Goal: Complete application form

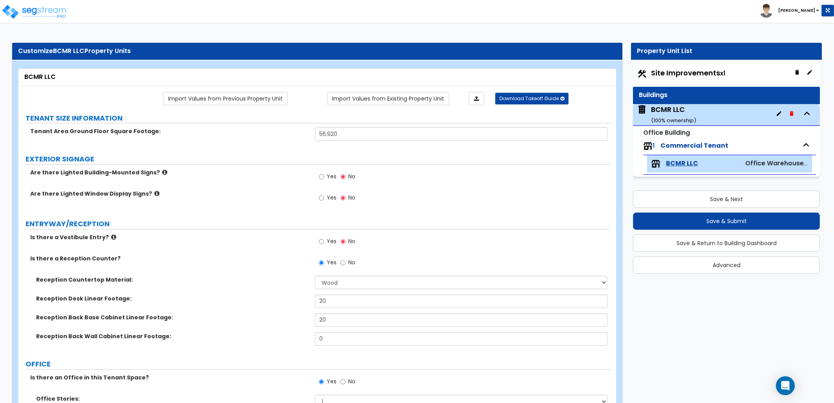
select select "7"
select select "2"
select select "1"
select select "2"
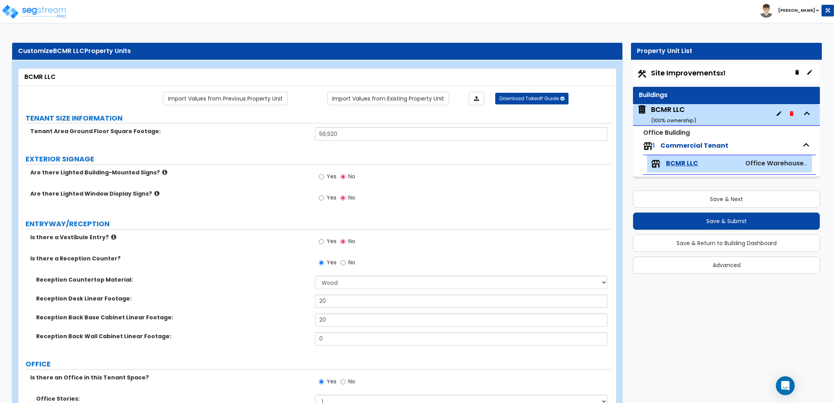
select select "1"
select select "2"
select select "7"
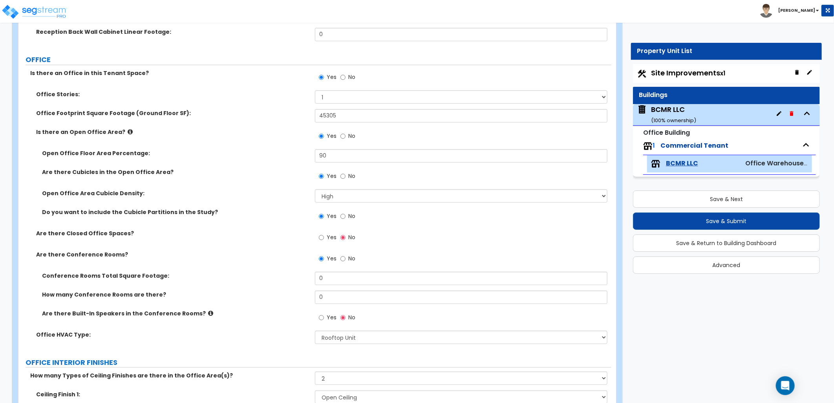
scroll to position [305, 0]
click at [346, 176] on label "No" at bounding box center [347, 176] width 15 height 13
click at [345, 176] on input "No" at bounding box center [342, 175] width 5 height 9
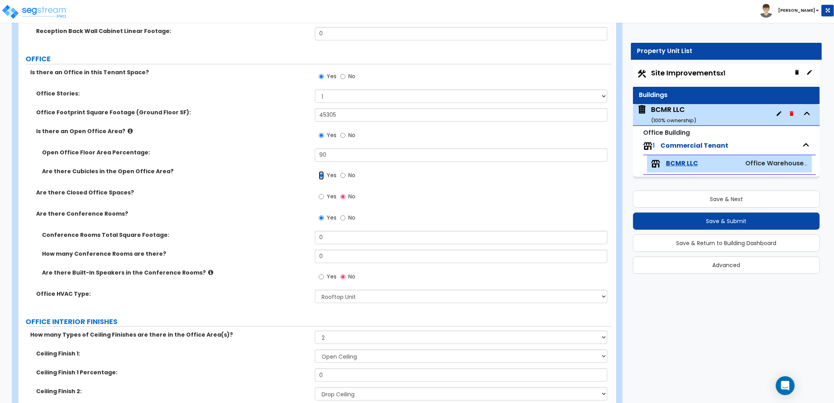
click at [320, 174] on input "Yes" at bounding box center [321, 175] width 5 height 9
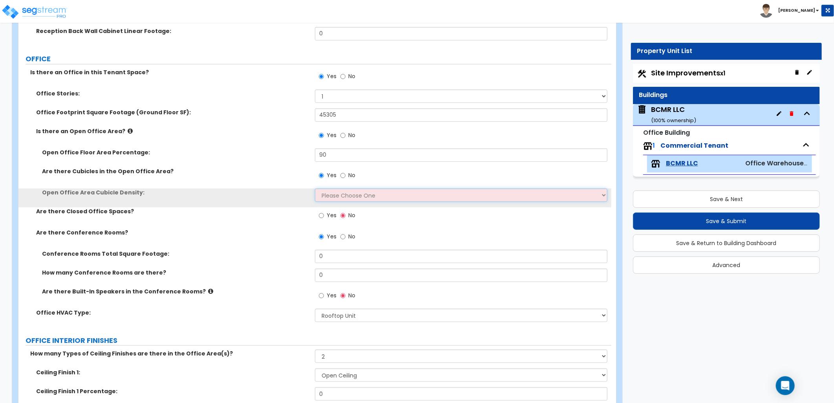
click at [338, 192] on select "Please Choose One Low High I want to Enter the number of Cubicles" at bounding box center [461, 194] width 292 height 13
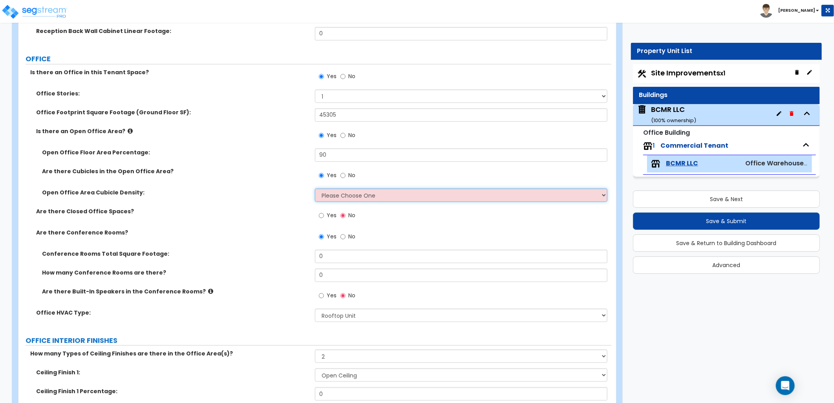
select select "3"
click at [315, 188] on select "Please Choose One Low High I want to Enter the number of Cubicles" at bounding box center [461, 194] width 292 height 13
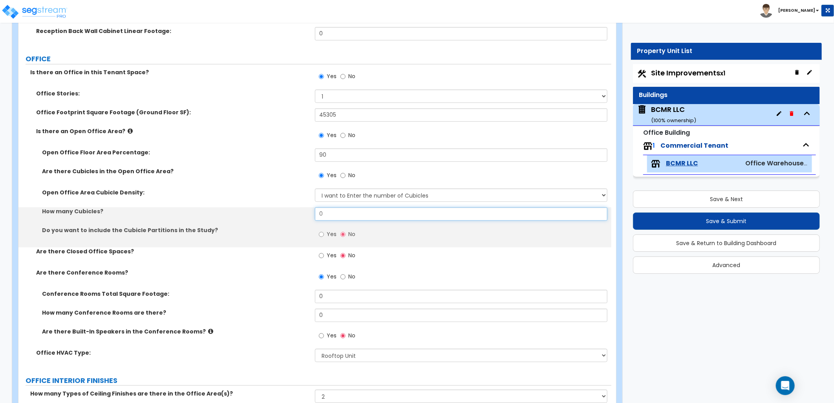
drag, startPoint x: 301, startPoint y: 212, endPoint x: 288, endPoint y: 212, distance: 13.3
click at [288, 212] on div "How many Cubicles? 0" at bounding box center [314, 216] width 593 height 19
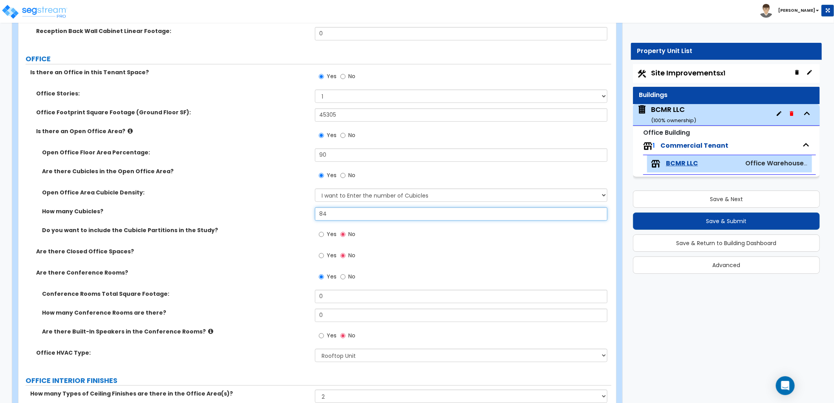
type input "84"
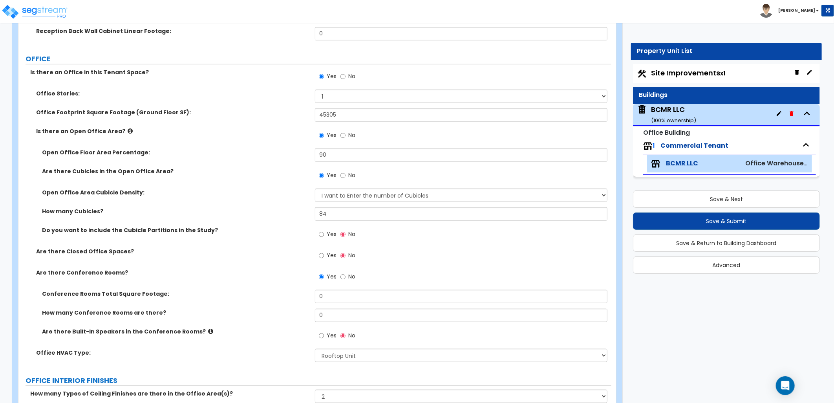
click at [327, 237] on span "Yes" at bounding box center [332, 234] width 10 height 8
click at [324, 237] on input "Yes" at bounding box center [321, 234] width 5 height 9
radio input "true"
click at [322, 257] on input "Yes" at bounding box center [321, 255] width 5 height 9
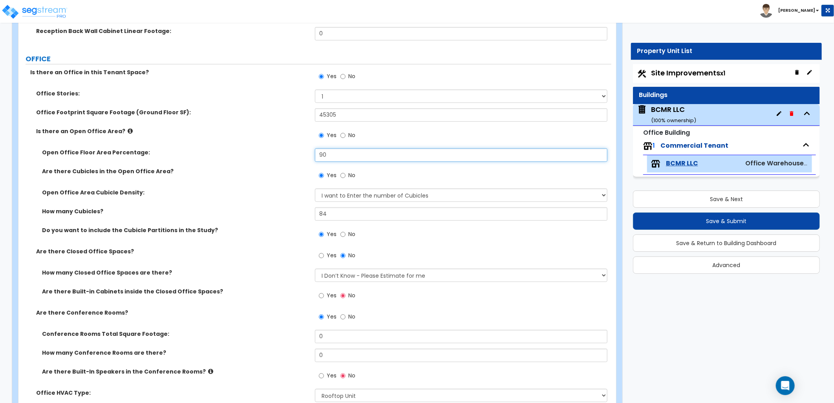
drag, startPoint x: 299, startPoint y: 156, endPoint x: 290, endPoint y: 156, distance: 8.2
click at [290, 156] on div "Open Office Floor Area Percentage: 90" at bounding box center [314, 157] width 593 height 19
type input "75"
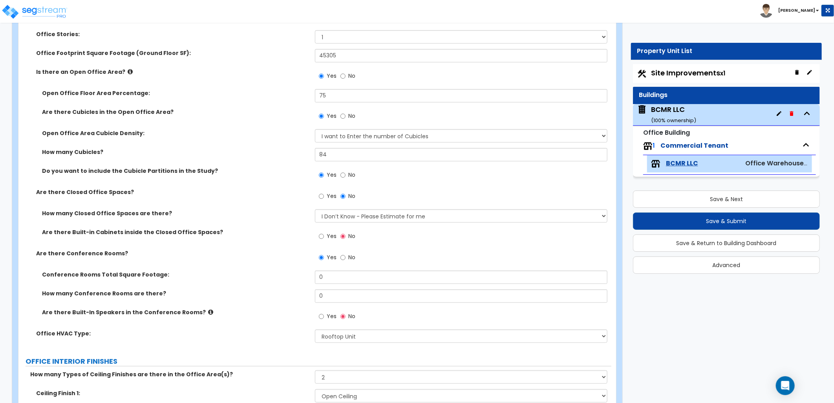
scroll to position [349, 0]
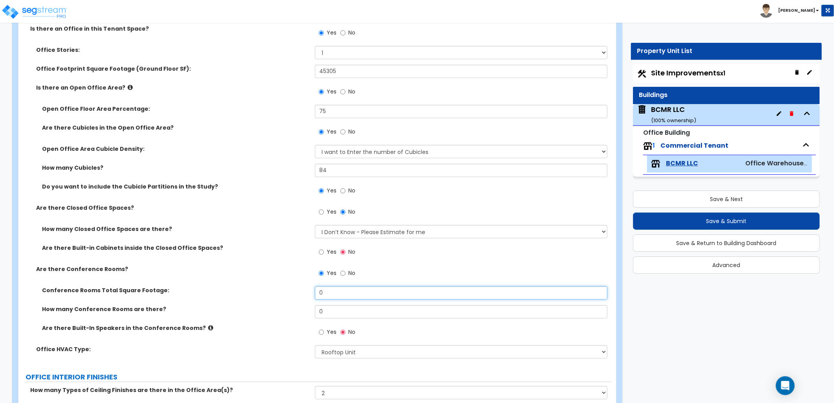
click at [295, 288] on div "Conference Rooms Total Square Footage: 0" at bounding box center [314, 295] width 593 height 19
type input "2,500"
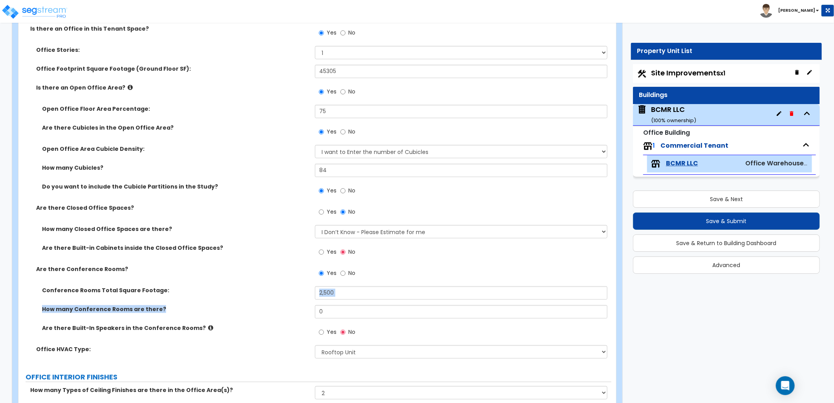
drag, startPoint x: 297, startPoint y: 309, endPoint x: 279, endPoint y: 313, distance: 18.2
click at [279, 313] on div "Conference Rooms Total Square Footage: 2,500 How many Conference Rooms are ther…" at bounding box center [314, 315] width 581 height 59
drag, startPoint x: 279, startPoint y: 313, endPoint x: 303, endPoint y: 314, distance: 24.3
click at [303, 314] on div "How many Conference Rooms are there? 0" at bounding box center [314, 314] width 593 height 19
type input "3"
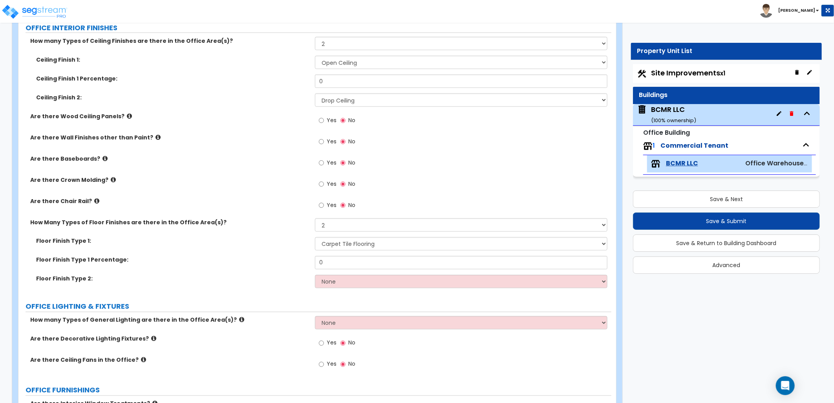
scroll to position [654, 0]
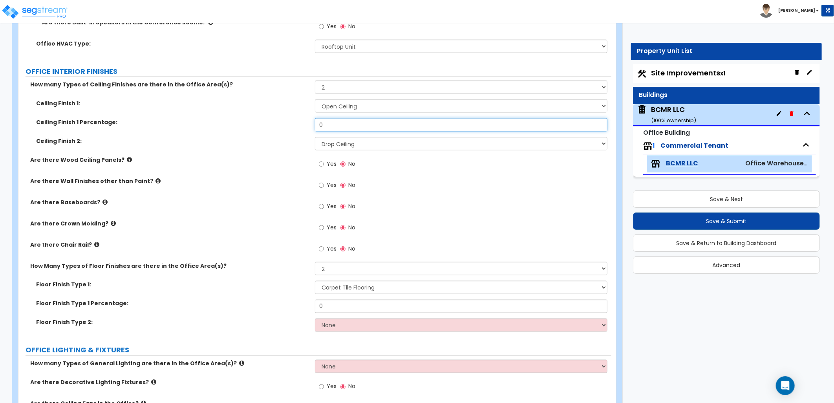
drag, startPoint x: 327, startPoint y: 124, endPoint x: 312, endPoint y: 124, distance: 15.3
click at [312, 124] on div "Ceiling Finish 1 Percentage: 0" at bounding box center [314, 127] width 593 height 19
type input "70"
click at [321, 185] on input "Yes" at bounding box center [321, 185] width 5 height 9
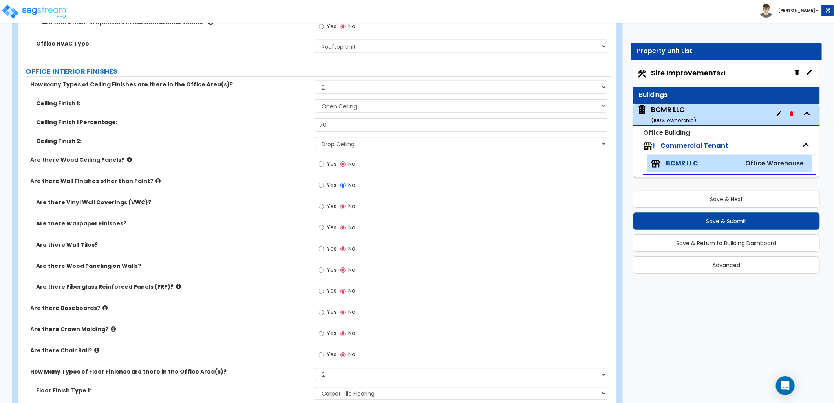
click at [155, 181] on icon at bounding box center [157, 181] width 5 height 6
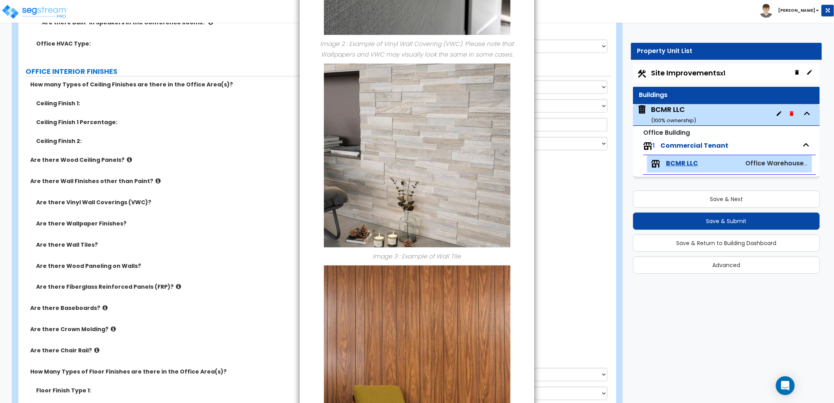
scroll to position [558, 0]
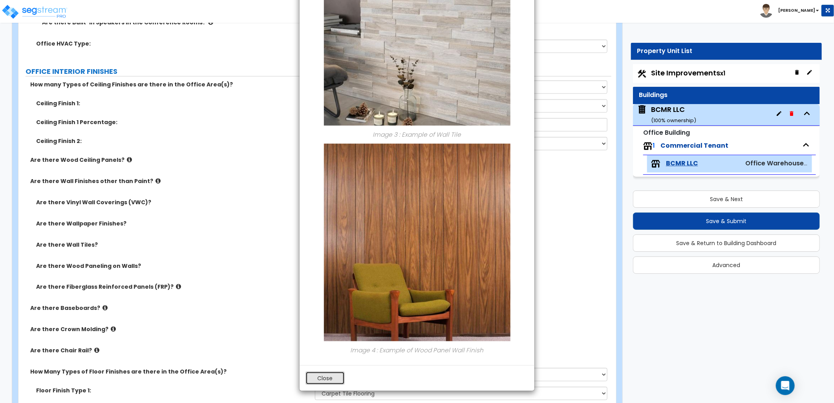
click at [337, 379] on button "Close" at bounding box center [324, 377] width 39 height 13
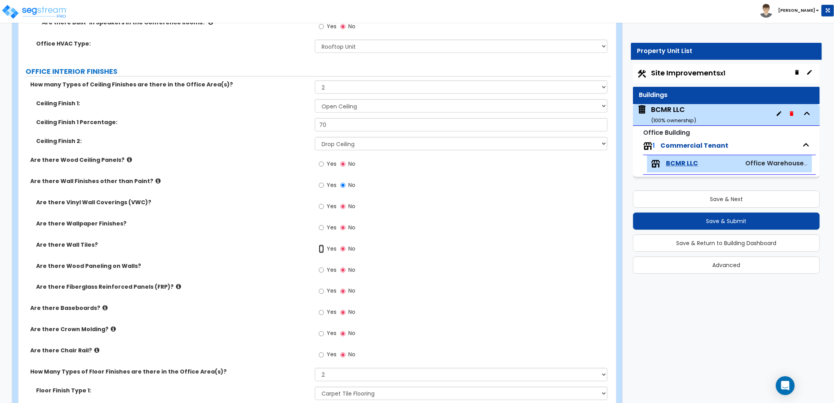
click at [322, 250] on input "Yes" at bounding box center [321, 249] width 5 height 9
radio input "true"
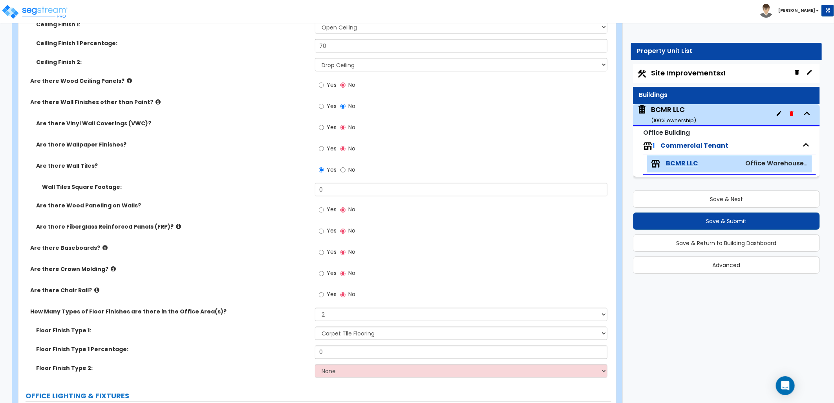
scroll to position [741, 0]
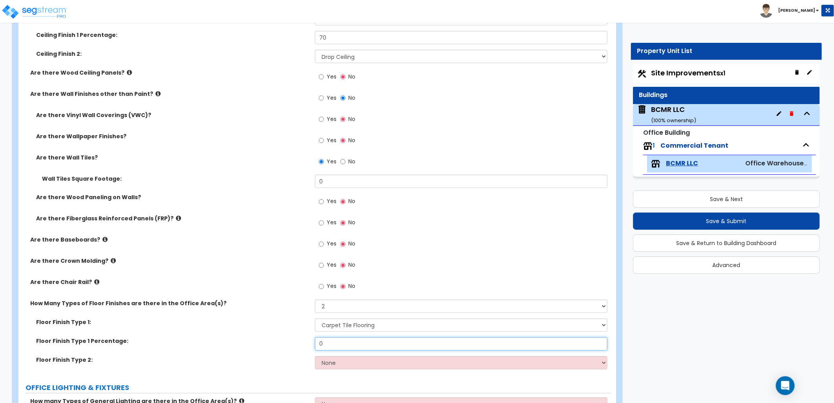
drag, startPoint x: 344, startPoint y: 339, endPoint x: 281, endPoint y: 336, distance: 62.5
click at [281, 336] on div "Floor Finish Type 1: None Tile Flooring Hardwood Flooring Resilient Laminate Fl…" at bounding box center [314, 346] width 581 height 57
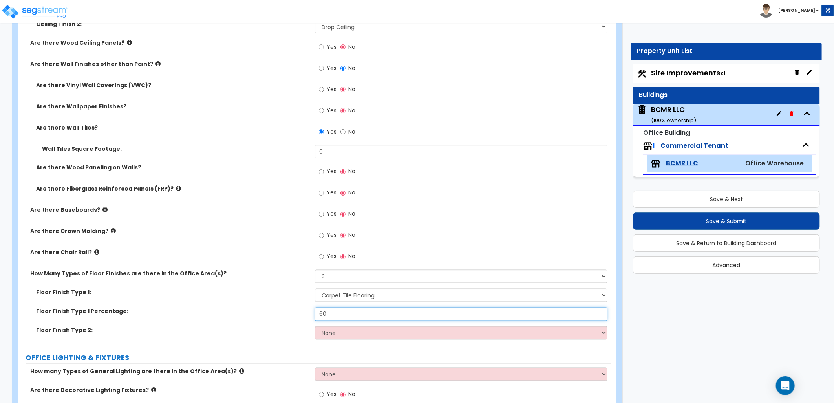
scroll to position [785, 0]
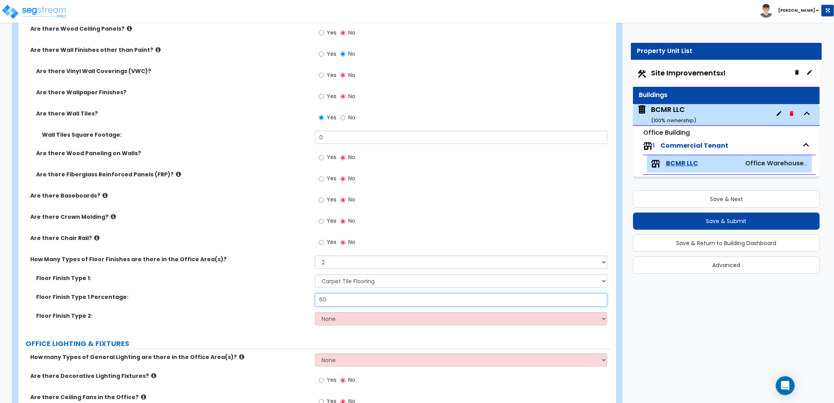
type input "60"
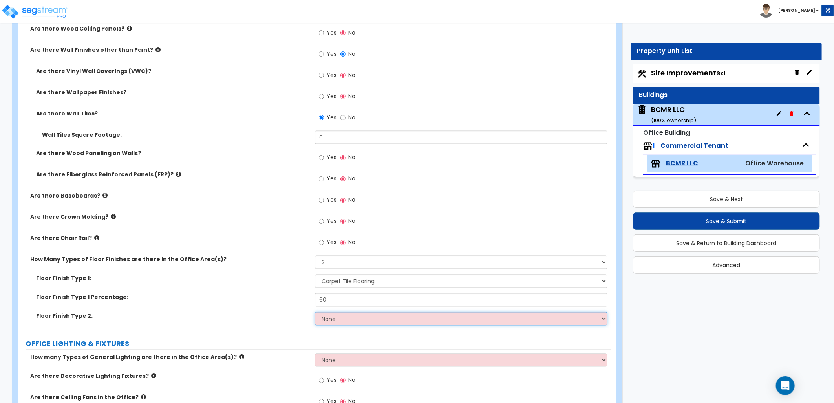
click at [344, 320] on select "None Tile Flooring Hardwood Flooring Resilient Laminate Flooring VCT Flooring S…" at bounding box center [461, 318] width 292 height 13
click at [315, 312] on select "None Tile Flooring Hardwood Flooring Resilient Laminate Flooring VCT Flooring S…" at bounding box center [461, 318] width 292 height 13
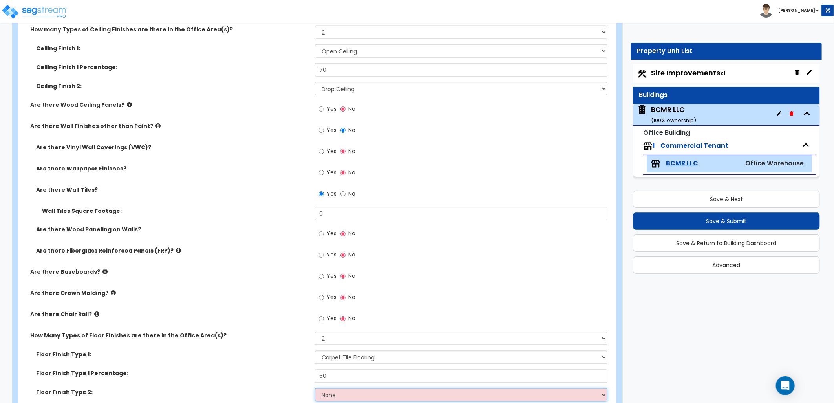
scroll to position [697, 0]
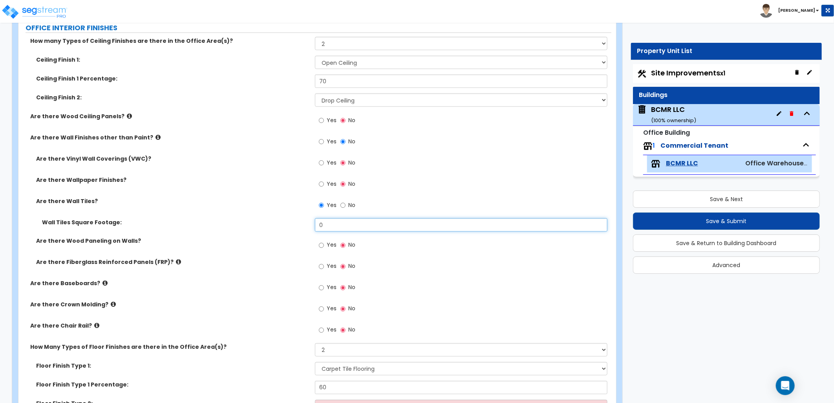
drag, startPoint x: 331, startPoint y: 225, endPoint x: 259, endPoint y: 226, distance: 72.2
click at [261, 228] on div "Wall Tiles Square Footage: 0" at bounding box center [314, 227] width 593 height 19
type input "600"
click at [259, 248] on div "Are there Wood Paneling on Walls? Yes No" at bounding box center [314, 247] width 593 height 21
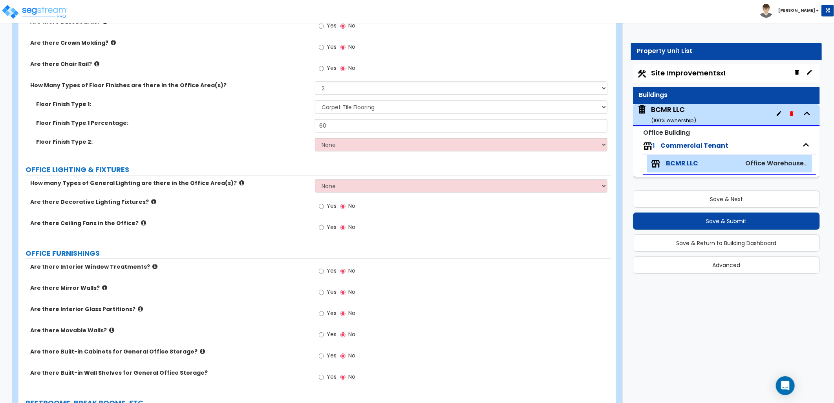
scroll to position [1003, 0]
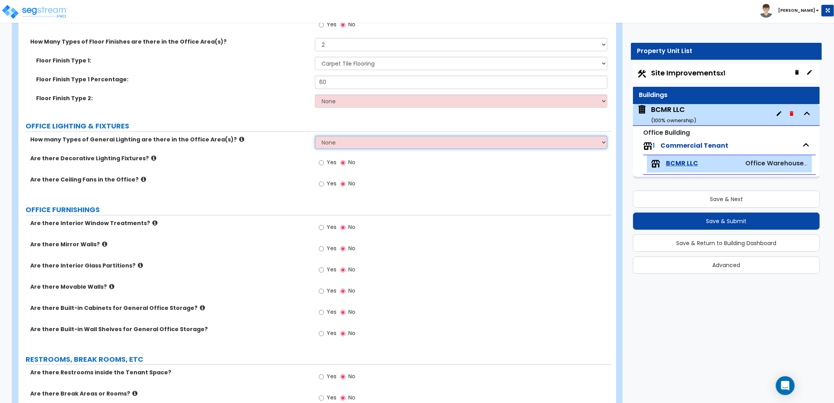
click at [351, 143] on select "None 1 2 3" at bounding box center [461, 141] width 292 height 13
click at [254, 161] on label "Are there Decorative Lighting Fixtures?" at bounding box center [169, 158] width 279 height 8
click at [151, 158] on icon at bounding box center [153, 158] width 5 height 6
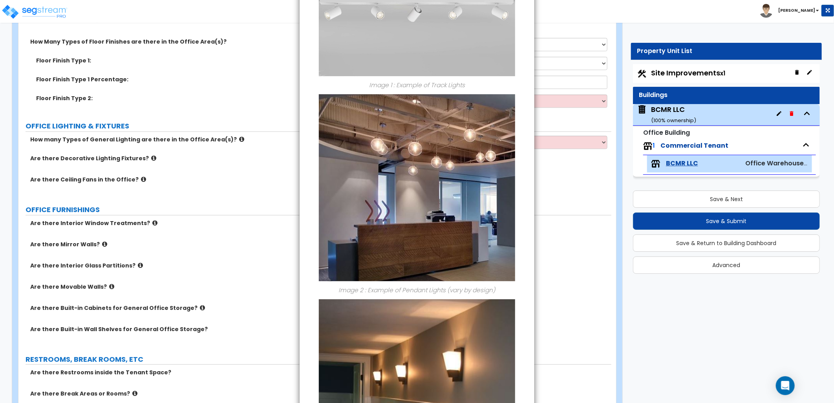
scroll to position [0, 0]
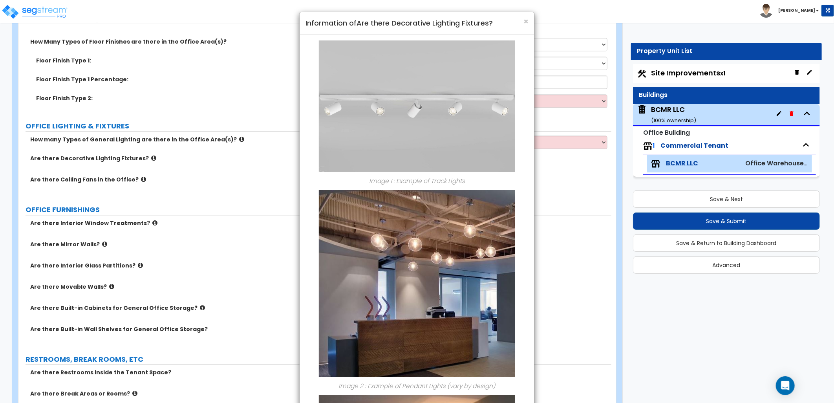
click at [521, 20] on h4 "Information of Are there Decorative Lighting Fixtures?" at bounding box center [416, 23] width 223 height 10
click at [527, 24] on span "×" at bounding box center [525, 21] width 5 height 11
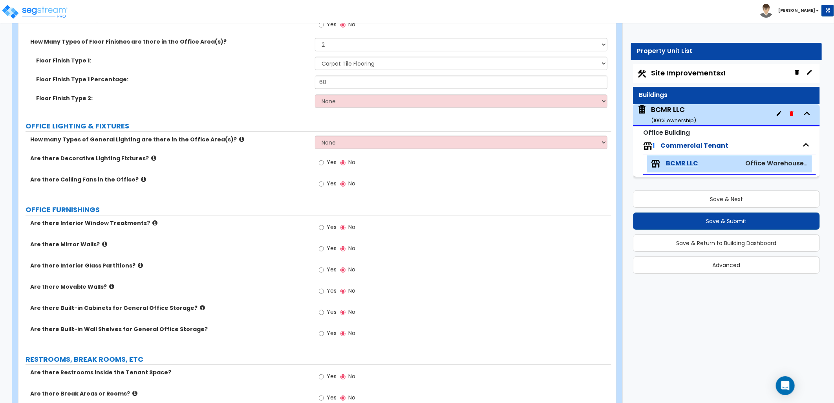
click at [239, 137] on icon at bounding box center [241, 139] width 5 height 6
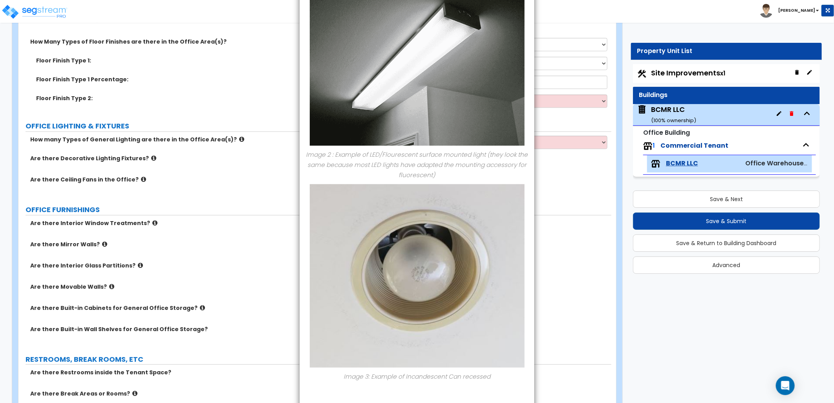
scroll to position [303, 0]
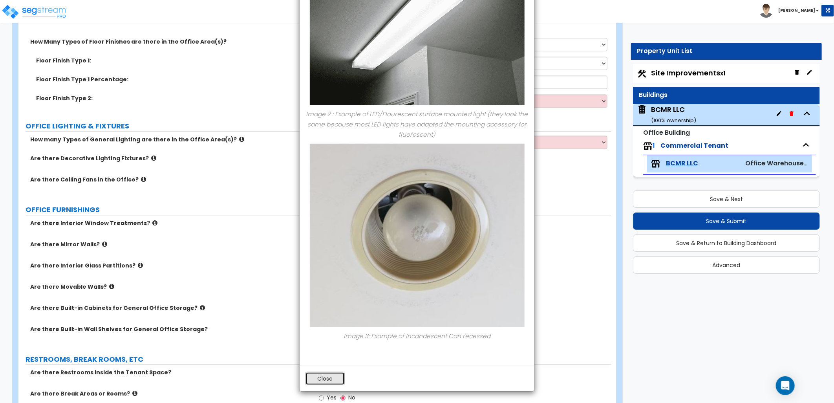
click at [336, 377] on button "Close" at bounding box center [324, 378] width 39 height 13
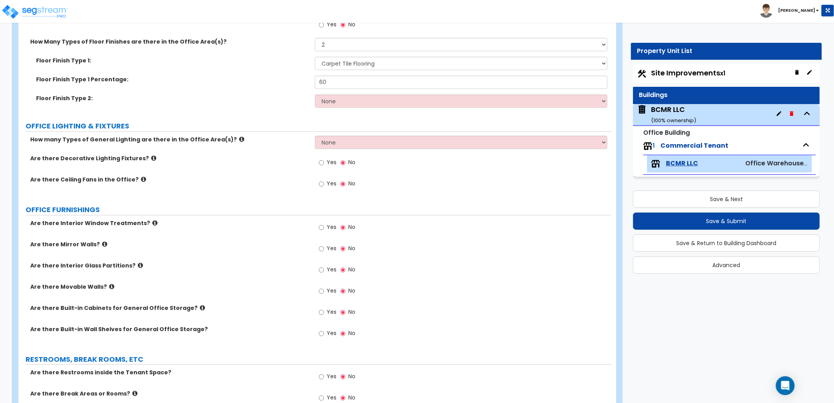
click at [137, 151] on div "How many Types of General Lighting are there in the Office Area(s)? None 1 2 3" at bounding box center [314, 144] width 593 height 19
click at [151, 159] on icon at bounding box center [153, 158] width 5 height 6
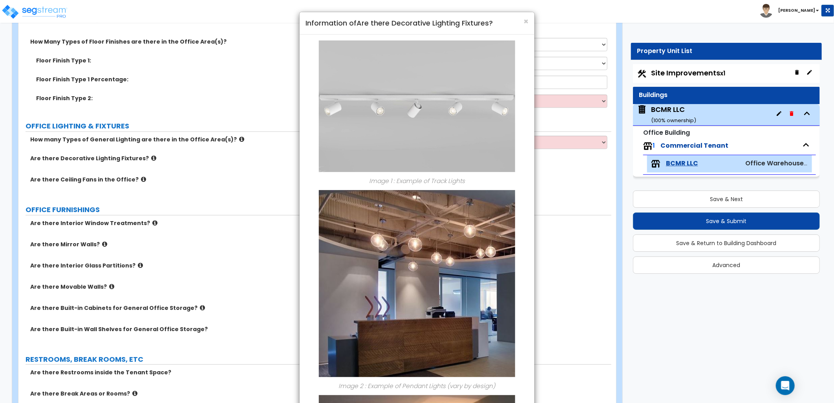
click at [235, 262] on div "× Information of Are there Decorative Lighting Fixtures? Image 1 : Example of T…" at bounding box center [417, 201] width 834 height 403
click at [527, 18] on span "×" at bounding box center [525, 21] width 5 height 11
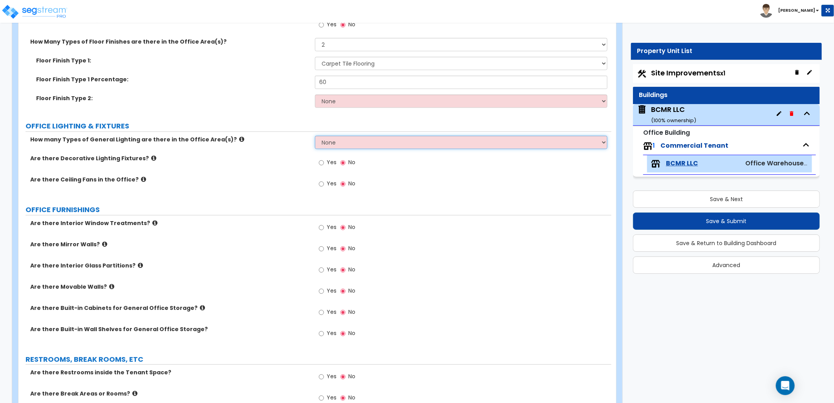
click at [332, 145] on select "None 1 2 3" at bounding box center [461, 141] width 292 height 13
click at [315, 135] on select "None 1 2 3" at bounding box center [461, 141] width 292 height 13
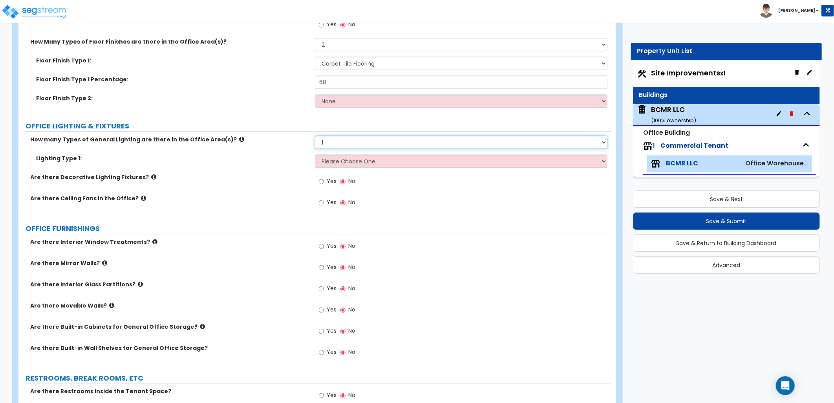
click at [327, 144] on select "None 1 2 3" at bounding box center [461, 141] width 292 height 13
click at [315, 135] on select "None 1 2 3" at bounding box center [461, 141] width 292 height 13
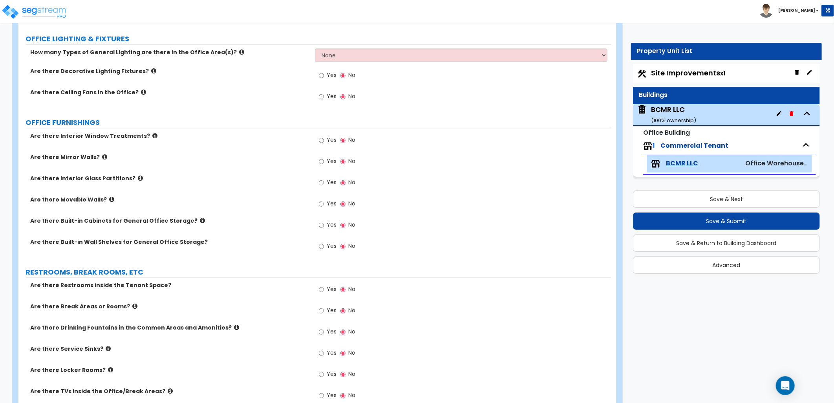
scroll to position [1046, 0]
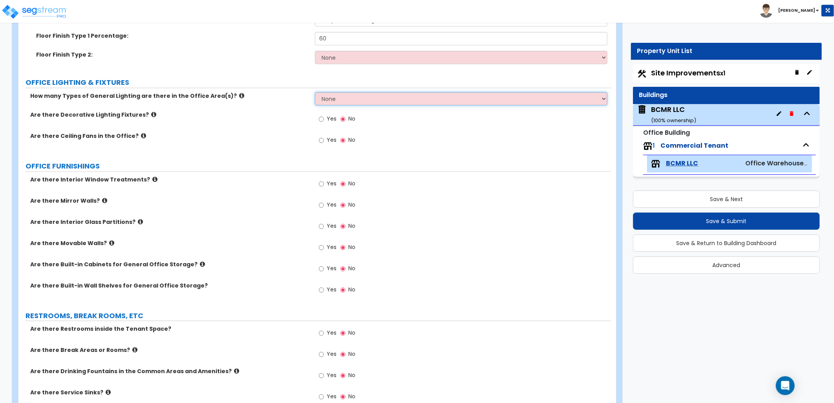
click at [334, 95] on select "None 1 2 3" at bounding box center [461, 98] width 292 height 13
select select "2"
click at [315, 92] on select "None 1 2 3" at bounding box center [461, 98] width 292 height 13
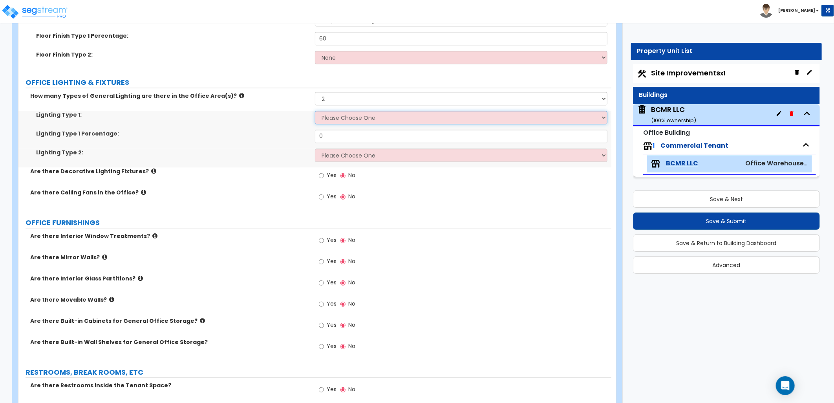
click at [339, 119] on select "Please Choose One LED Surface-Mounted LED Recessed Fluorescent Surface-Mounted …" at bounding box center [461, 117] width 292 height 13
select select "1"
click at [315, 111] on select "Please Choose One LED Surface-Mounted LED Recessed Fluorescent Surface-Mounted …" at bounding box center [461, 117] width 292 height 13
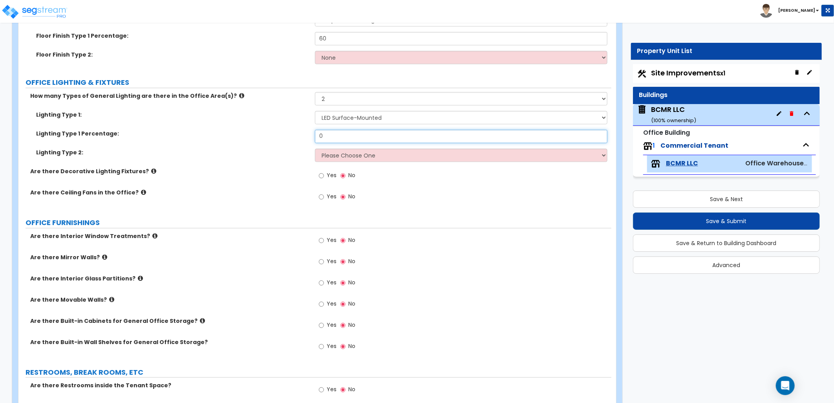
click at [356, 135] on input "0" at bounding box center [461, 136] width 292 height 13
drag, startPoint x: 343, startPoint y: 134, endPoint x: 319, endPoint y: 134, distance: 24.3
click at [318, 134] on input "0" at bounding box center [461, 136] width 292 height 13
type input "70"
click at [393, 154] on select "Please Choose One LED Surface-Mounted LED Recessed Fluorescent Surface-Mounted …" at bounding box center [461, 154] width 292 height 13
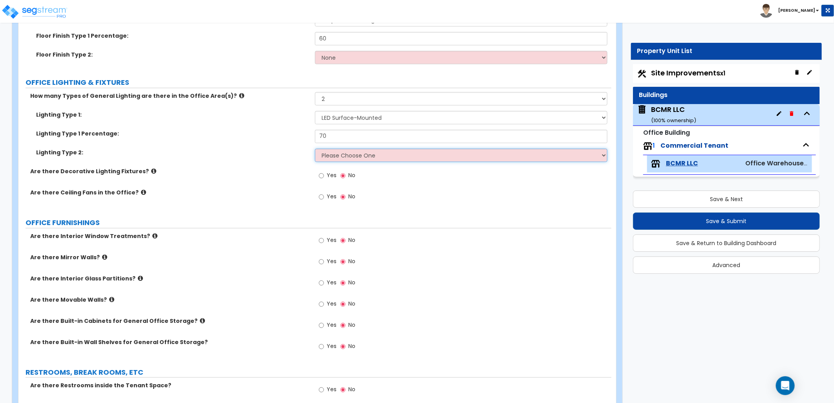
select select "2"
click at [315, 148] on select "Please Choose One LED Surface-Mounted LED Recessed Fluorescent Surface-Mounted …" at bounding box center [461, 154] width 292 height 13
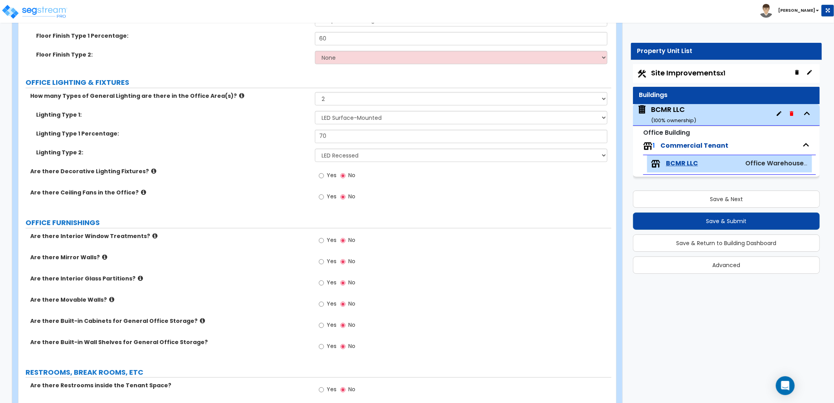
drag, startPoint x: 324, startPoint y: 173, endPoint x: 350, endPoint y: 177, distance: 26.5
click at [325, 173] on label "Yes" at bounding box center [328, 176] width 18 height 13
click at [324, 173] on input "Yes" at bounding box center [321, 175] width 5 height 9
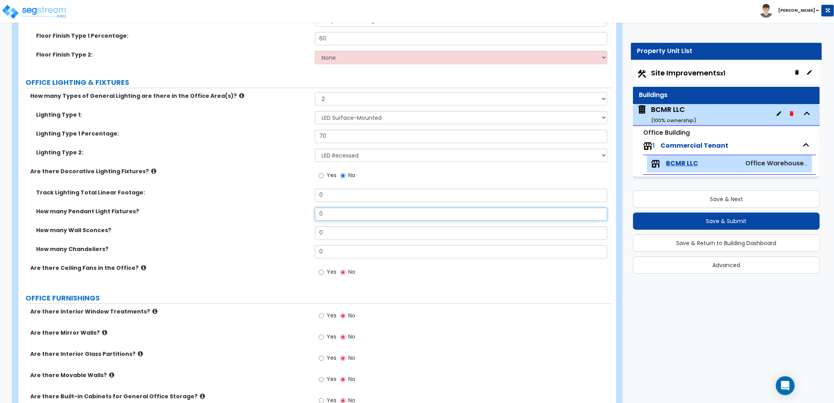
drag, startPoint x: 338, startPoint y: 214, endPoint x: 304, endPoint y: 214, distance: 34.1
click at [303, 214] on div "How many Pendant Light Fixtures? 0" at bounding box center [314, 216] width 593 height 19
click at [421, 275] on div "Yes No" at bounding box center [463, 274] width 296 height 21
click at [302, 215] on div "How many Pendant Light Fixtures? 0" at bounding box center [314, 216] width 593 height 19
type input "25"
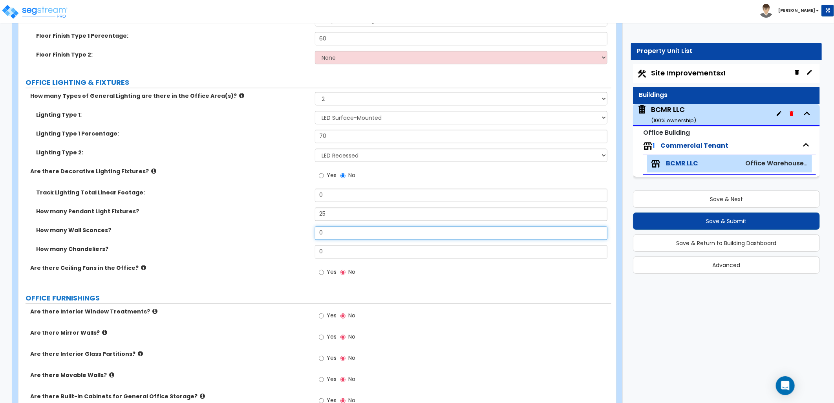
click at [347, 228] on input "0" at bounding box center [461, 232] width 292 height 13
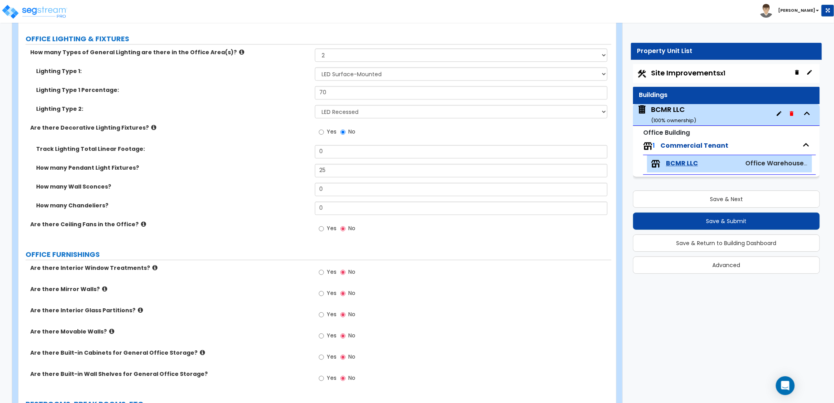
scroll to position [1133, 0]
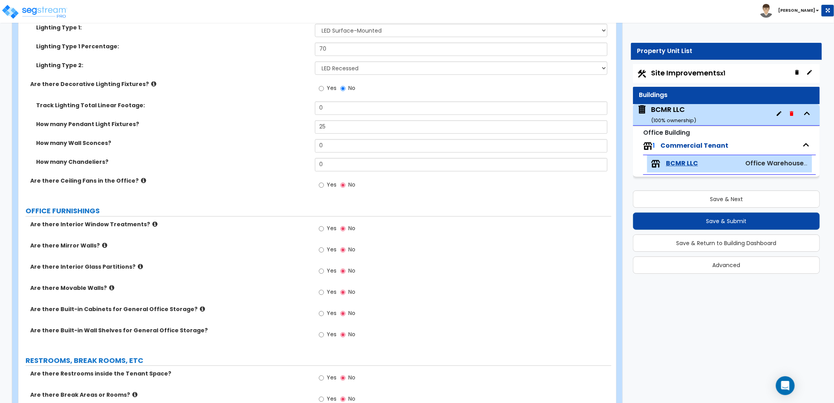
click at [152, 221] on icon at bounding box center [154, 224] width 5 height 6
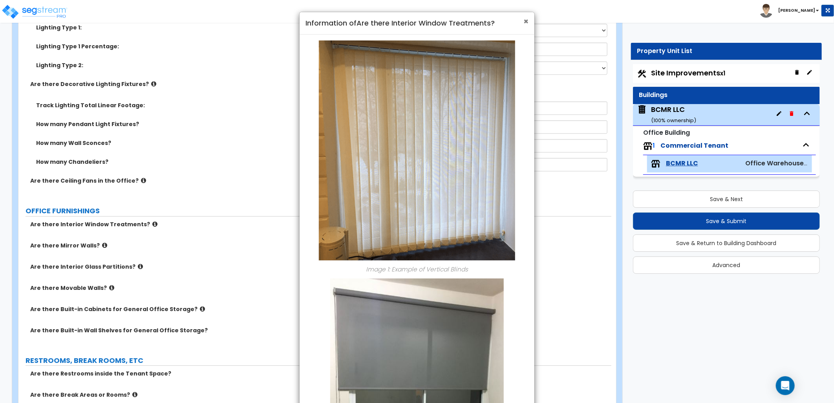
click at [527, 21] on span "×" at bounding box center [525, 21] width 5 height 11
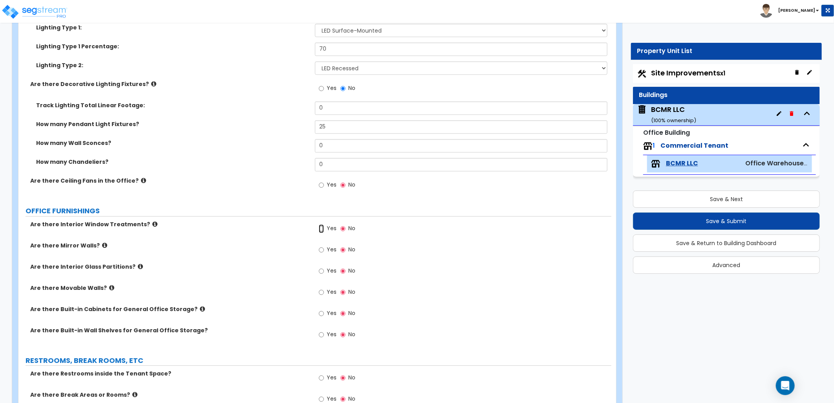
click at [322, 228] on input "Yes" at bounding box center [321, 228] width 5 height 9
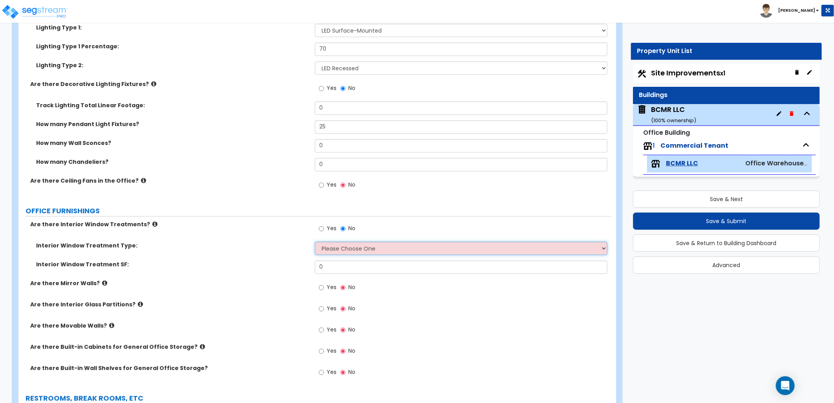
click at [359, 249] on select "Please Choose One Vertical Blinds Window Shades Venetian Blinds Wood Shutters" at bounding box center [461, 247] width 292 height 13
click at [372, 247] on select "Please Choose One Vertical Blinds Window Shades Venetian Blinds Wood Shutters" at bounding box center [461, 247] width 292 height 13
click at [336, 245] on select "Please Choose One Vertical Blinds Window Shades Venetian Blinds Wood Shutters" at bounding box center [461, 247] width 292 height 13
select select "2"
click at [315, 241] on select "Please Choose One Vertical Blinds Window Shades Venetian Blinds Wood Shutters" at bounding box center [461, 247] width 292 height 13
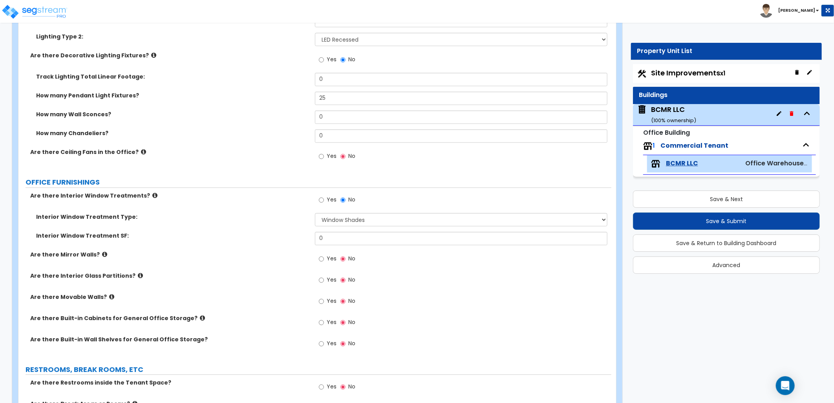
scroll to position [1177, 0]
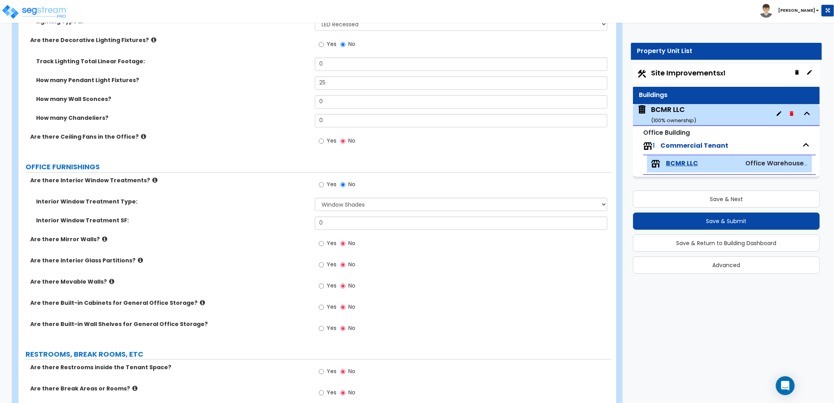
click at [102, 238] on icon at bounding box center [104, 239] width 5 height 6
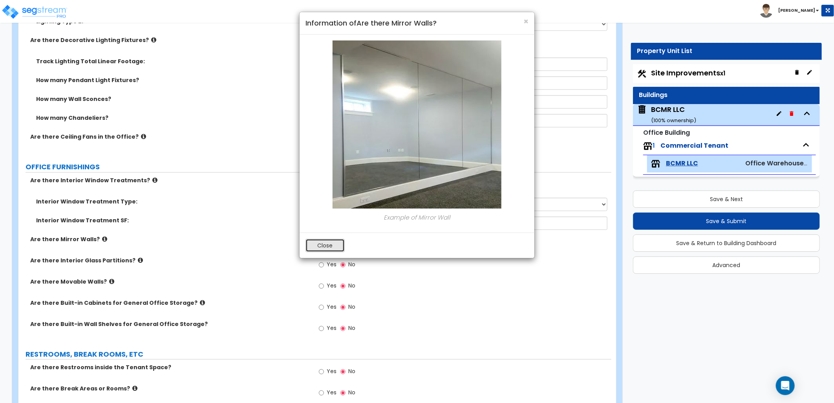
click at [328, 239] on button "Close" at bounding box center [324, 245] width 39 height 13
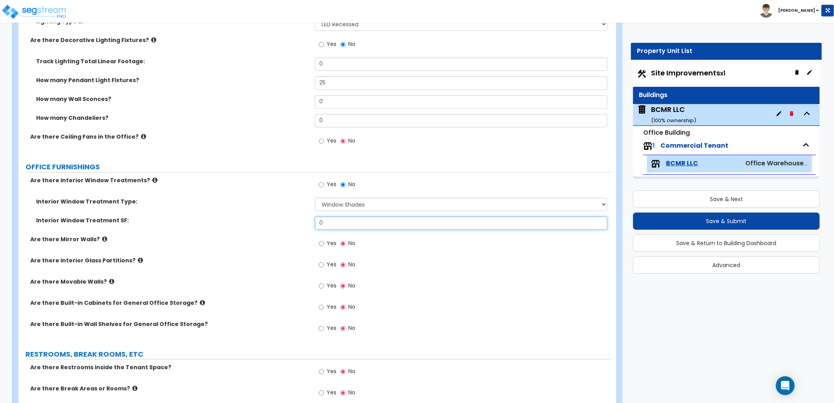
drag, startPoint x: 328, startPoint y: 223, endPoint x: 312, endPoint y: 223, distance: 15.3
click at [312, 223] on div "Interior Window Treatment SF: 0" at bounding box center [314, 225] width 593 height 19
type input "4,000"
click at [245, 245] on div "Are there Mirror Walls? Yes No" at bounding box center [314, 245] width 593 height 21
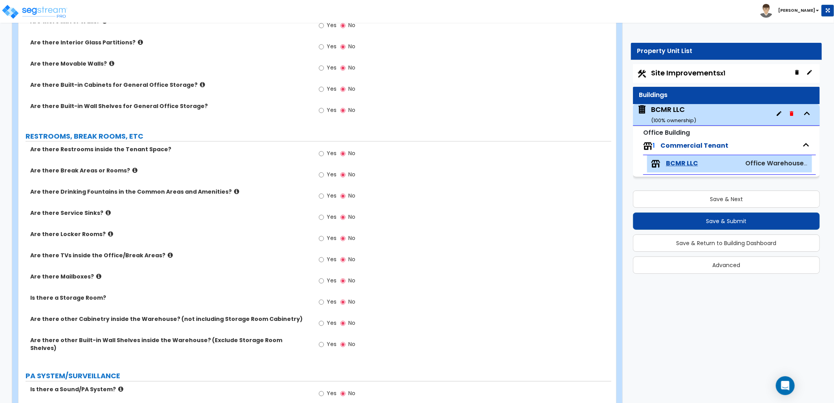
scroll to position [1352, 0]
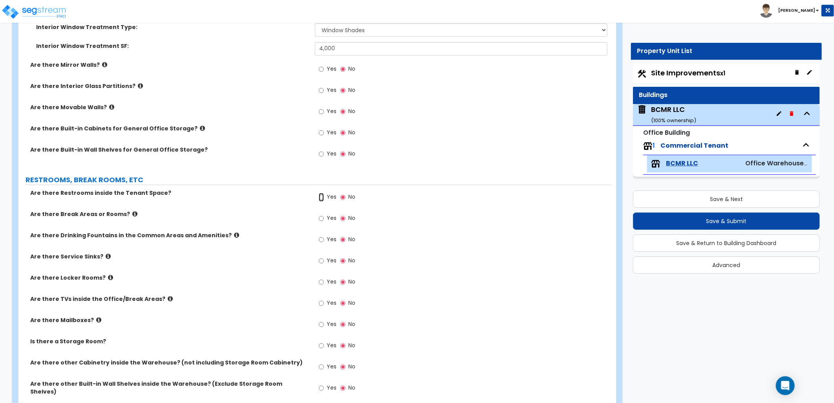
click at [319, 196] on input "Yes" at bounding box center [321, 197] width 5 height 9
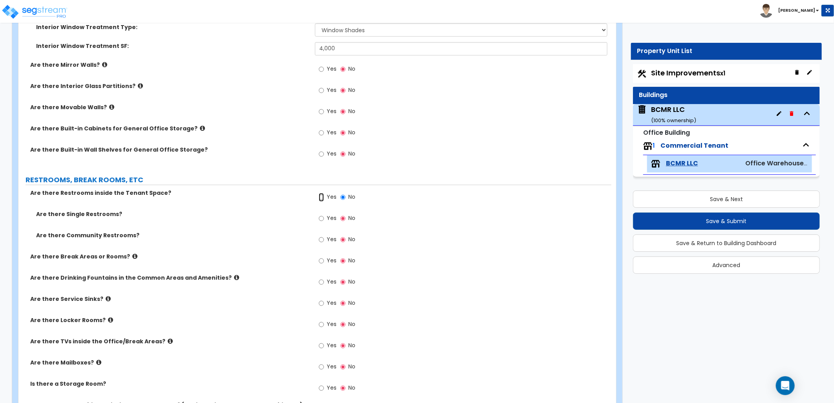
scroll to position [1308, 0]
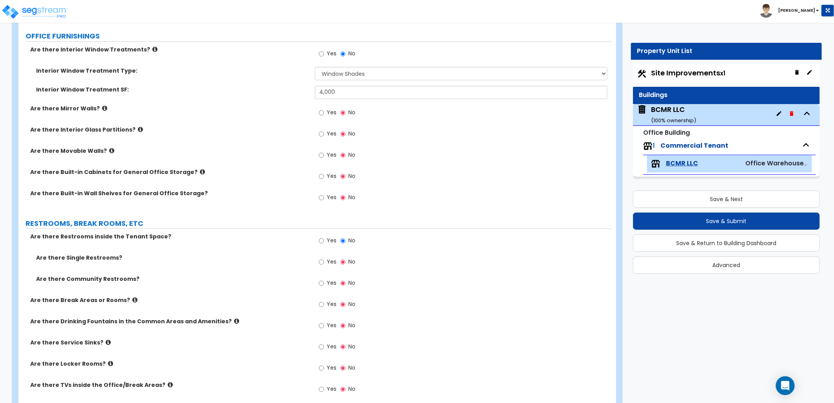
click at [109, 148] on icon at bounding box center [111, 151] width 5 height 6
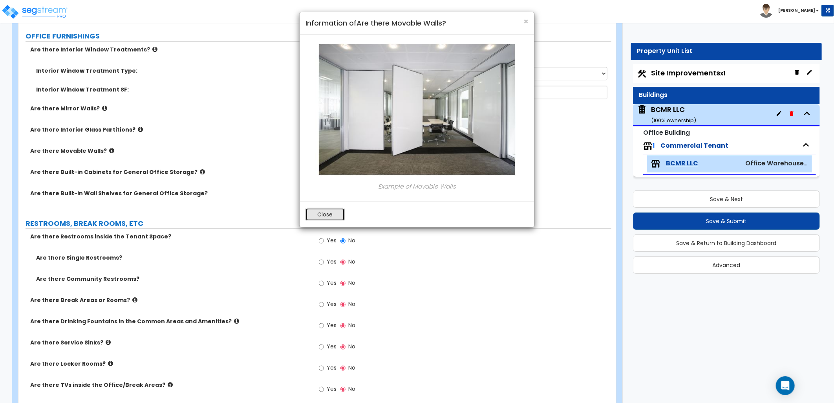
click at [328, 210] on button "Close" at bounding box center [324, 214] width 39 height 13
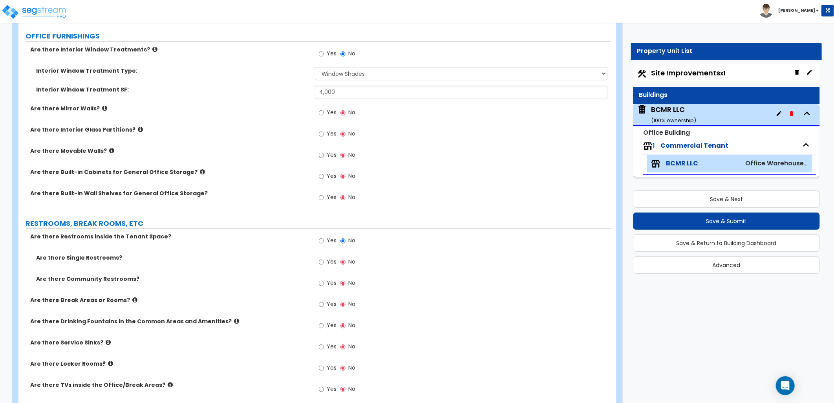
click at [200, 169] on icon at bounding box center [202, 172] width 5 height 6
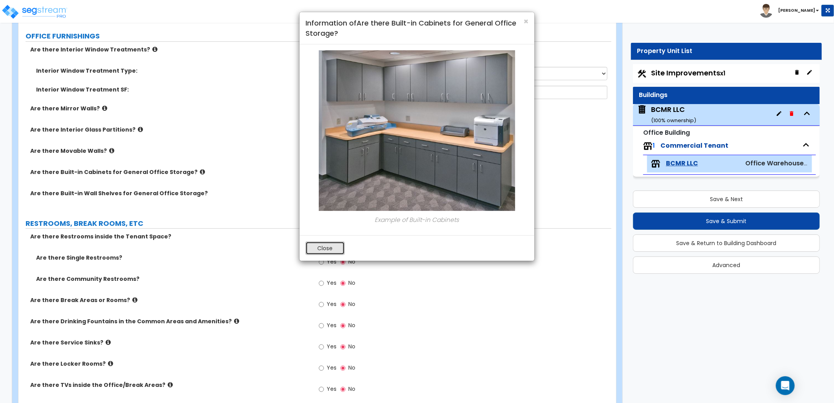
drag, startPoint x: 316, startPoint y: 252, endPoint x: 307, endPoint y: 245, distance: 11.5
click at [316, 251] on button "Close" at bounding box center [324, 247] width 39 height 13
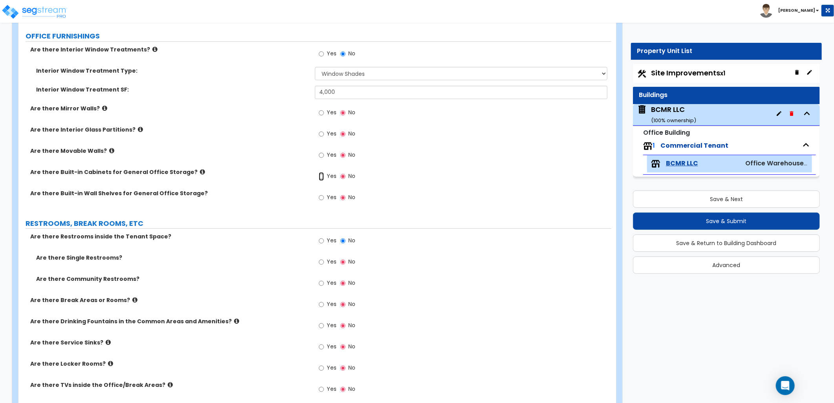
click at [321, 177] on input "Yes" at bounding box center [321, 176] width 5 height 9
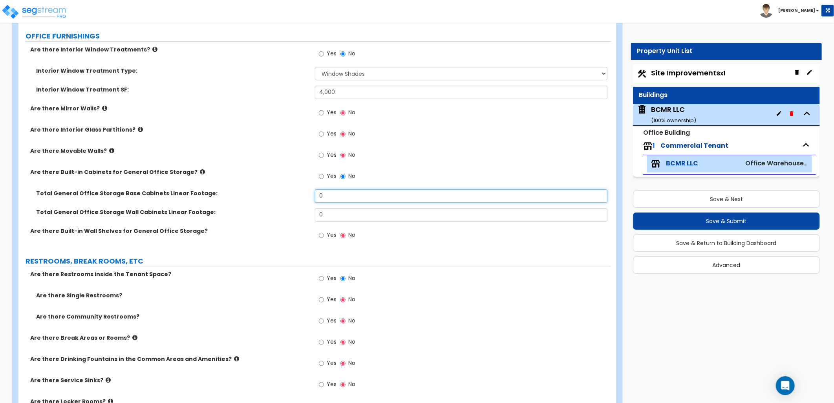
drag, startPoint x: 333, startPoint y: 195, endPoint x: 308, endPoint y: 192, distance: 25.0
click at [308, 192] on div "Total General Office Storage Base Cabinets Linear Footage: 0" at bounding box center [314, 198] width 593 height 19
type input "35"
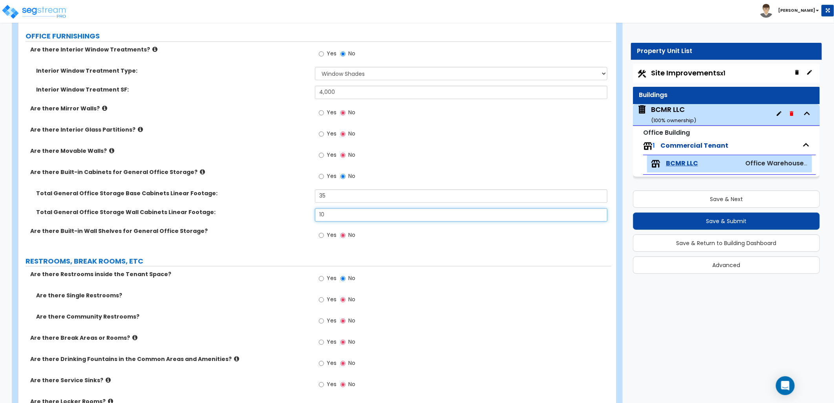
type input "10"
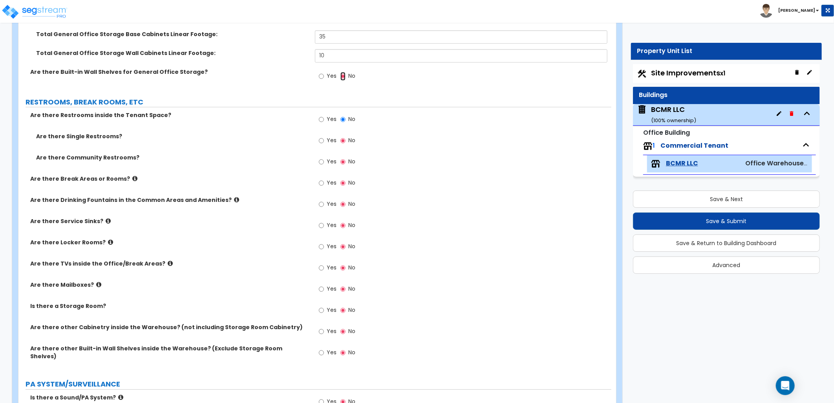
scroll to position [1482, 0]
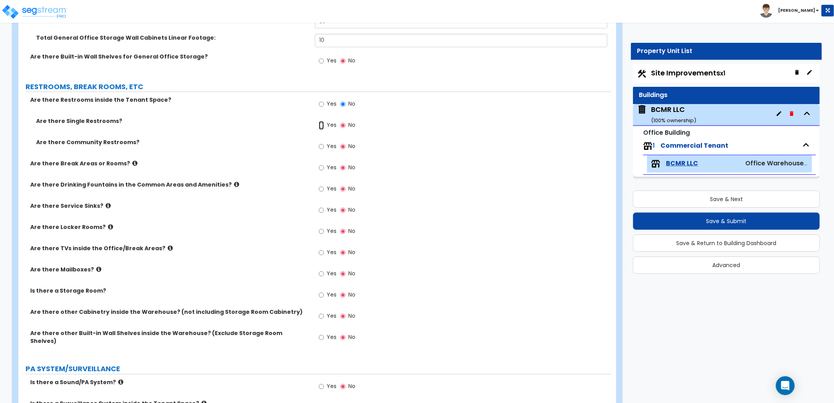
drag, startPoint x: 320, startPoint y: 124, endPoint x: 317, endPoint y: 131, distance: 7.9
click at [320, 124] on input "Yes" at bounding box center [321, 125] width 5 height 9
radio input "true"
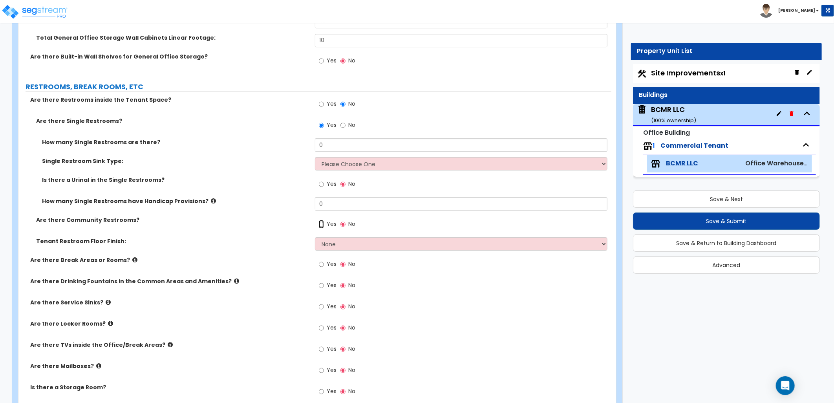
click at [320, 224] on input "Yes" at bounding box center [321, 224] width 5 height 9
radio input "true"
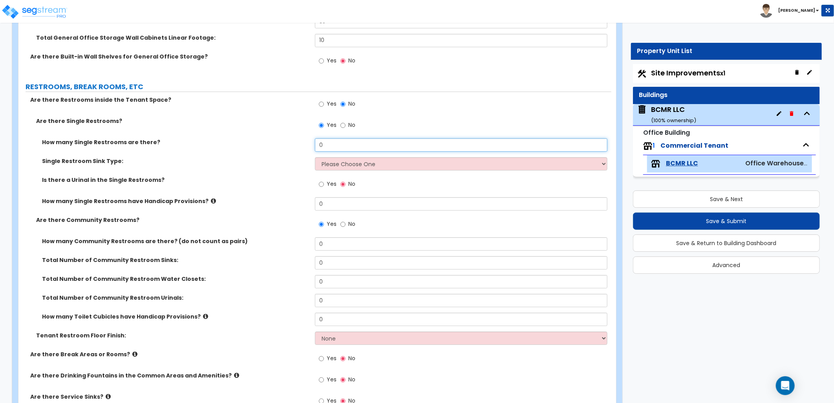
click at [285, 147] on div "How many Single Restrooms are there? 0" at bounding box center [314, 147] width 593 height 19
type input "3"
drag, startPoint x: 321, startPoint y: 196, endPoint x: 313, endPoint y: 196, distance: 7.8
click at [313, 196] on div "How many Single Restrooms are there? 3 Single Restroom Sink Type: Please Choose…" at bounding box center [314, 177] width 581 height 78
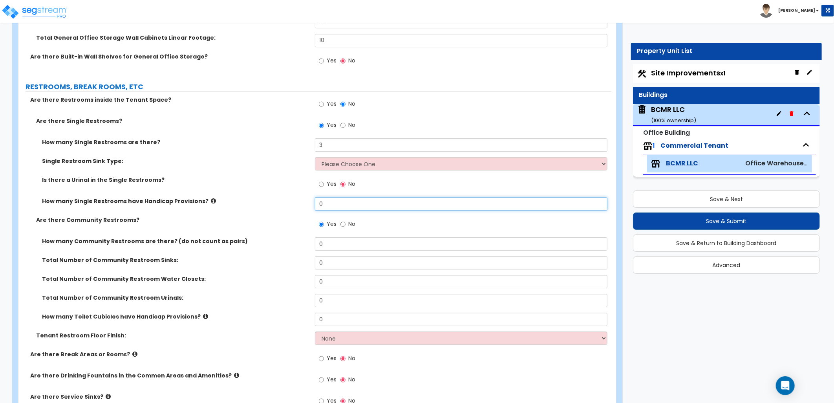
drag, startPoint x: 313, startPoint y: 196, endPoint x: 328, endPoint y: 198, distance: 15.4
click at [328, 198] on input "0" at bounding box center [461, 203] width 292 height 13
drag, startPoint x: 326, startPoint y: 198, endPoint x: 304, endPoint y: 199, distance: 22.0
click at [304, 199] on div "How many Single Restrooms have Handicap Provisions? 0" at bounding box center [314, 206] width 593 height 19
type input "3"
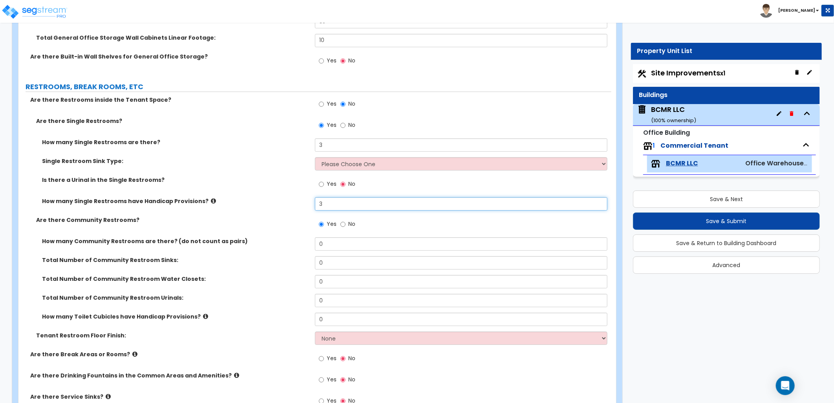
type input "3"
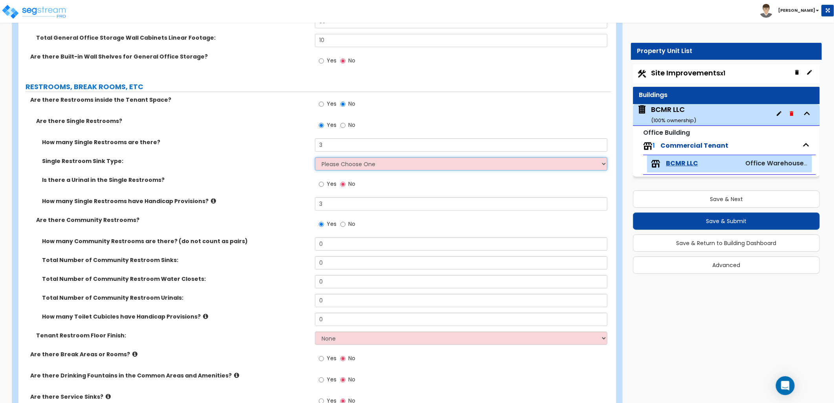
click at [346, 168] on select "Please Choose One Wall-mounted Vanity-mounted" at bounding box center [461, 163] width 292 height 13
select select "1"
click at [315, 157] on select "Please Choose One Wall-mounted Vanity-mounted" at bounding box center [461, 163] width 292 height 13
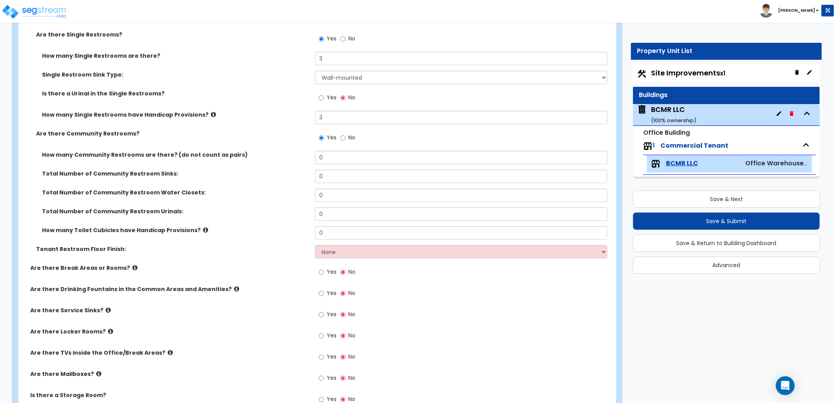
scroll to position [1570, 0]
click at [320, 272] on input "Yes" at bounding box center [321, 270] width 5 height 9
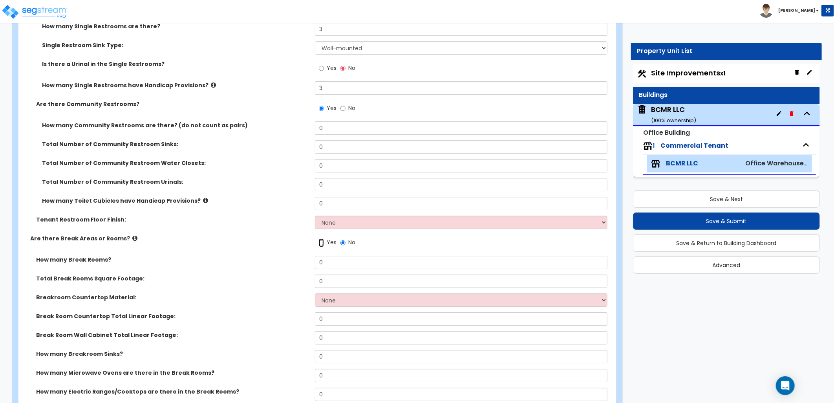
scroll to position [1613, 0]
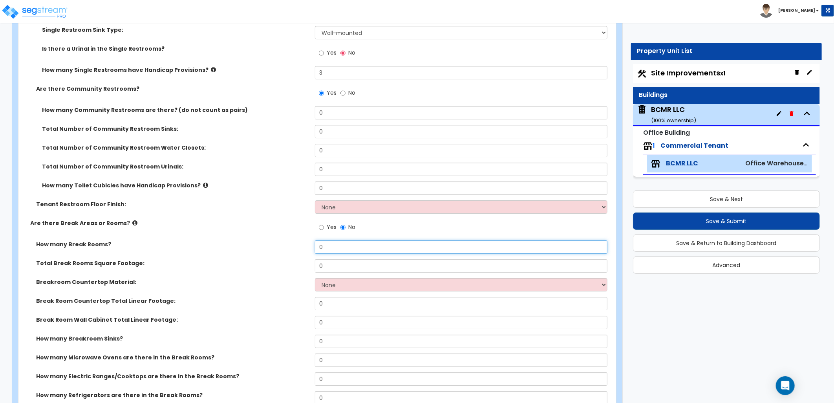
drag, startPoint x: 325, startPoint y: 247, endPoint x: 263, endPoint y: 239, distance: 62.1
click at [264, 240] on div "How many Break Rooms? 0" at bounding box center [314, 249] width 593 height 19
type input "3"
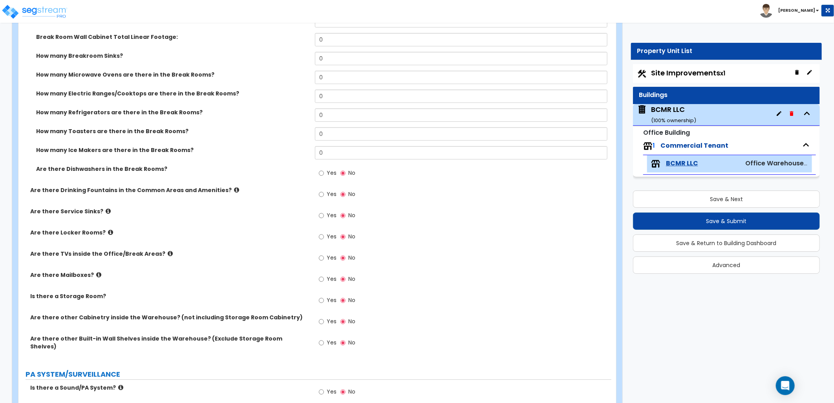
scroll to position [1875, 0]
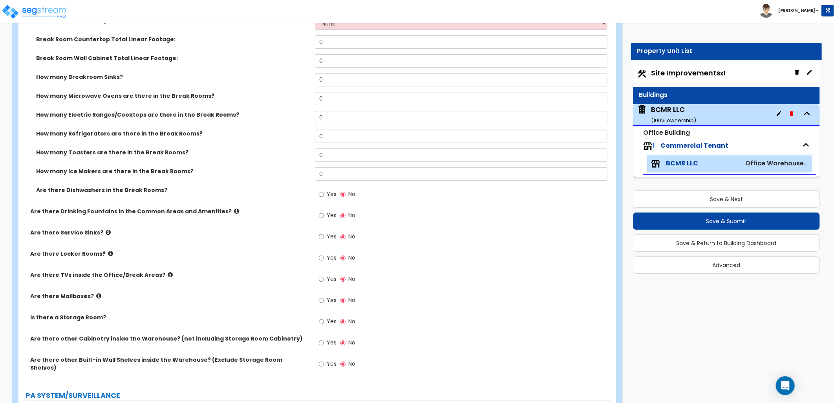
click at [680, 78] on div "Site Improvements x1" at bounding box center [726, 73] width 187 height 19
click at [664, 69] on span "Site Improvements x1" at bounding box center [688, 73] width 74 height 10
select select "2"
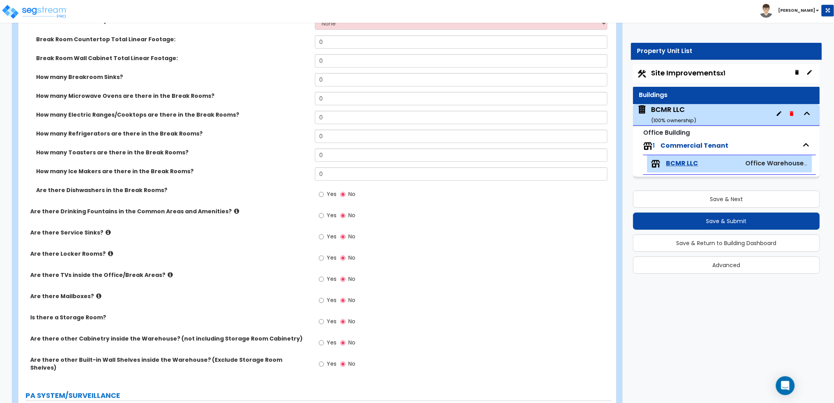
select select "1"
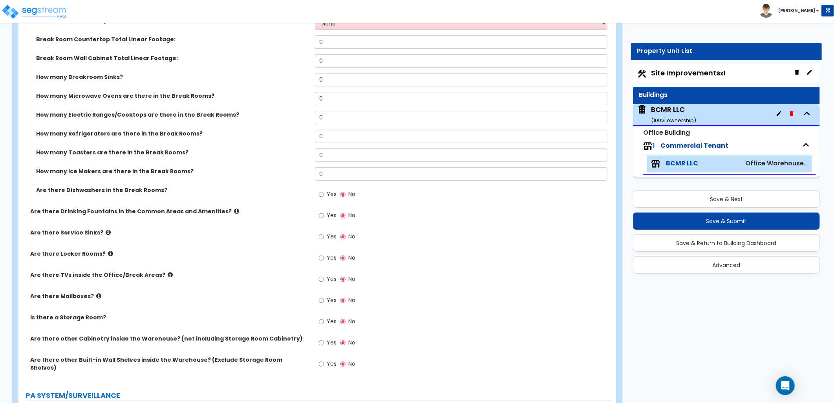
select select "1"
select select "4"
select select "1"
select select "2"
select select "1"
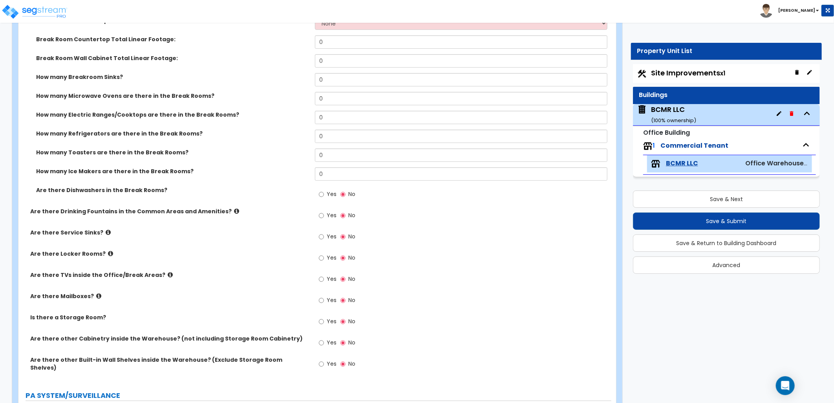
select select "2"
select select "4"
select select "6"
select select "1"
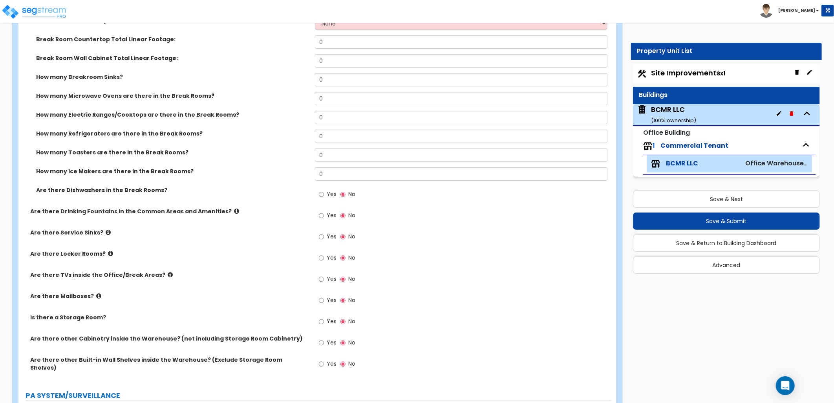
select select "1"
select select "5"
select select "2"
select select "1"
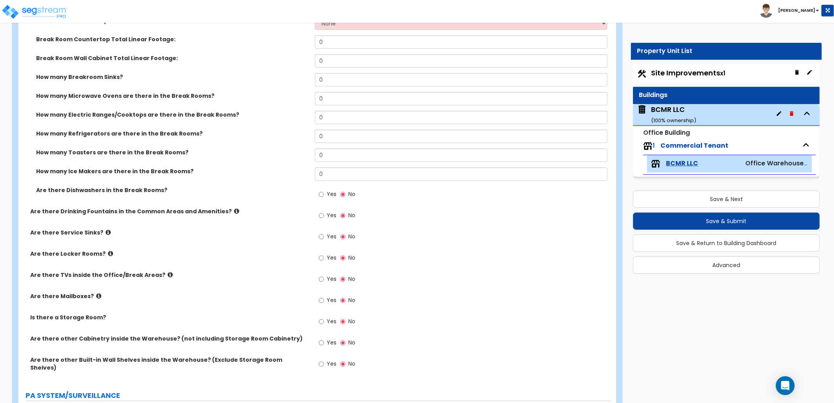
select select "4"
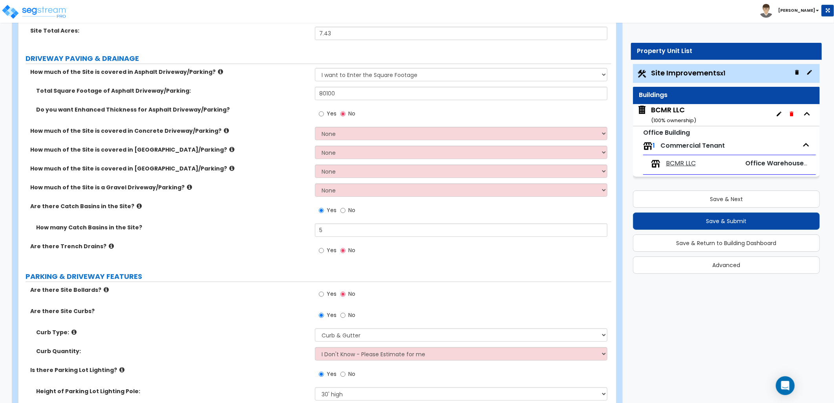
scroll to position [131, 0]
